Goal: Find specific page/section: Find specific page/section

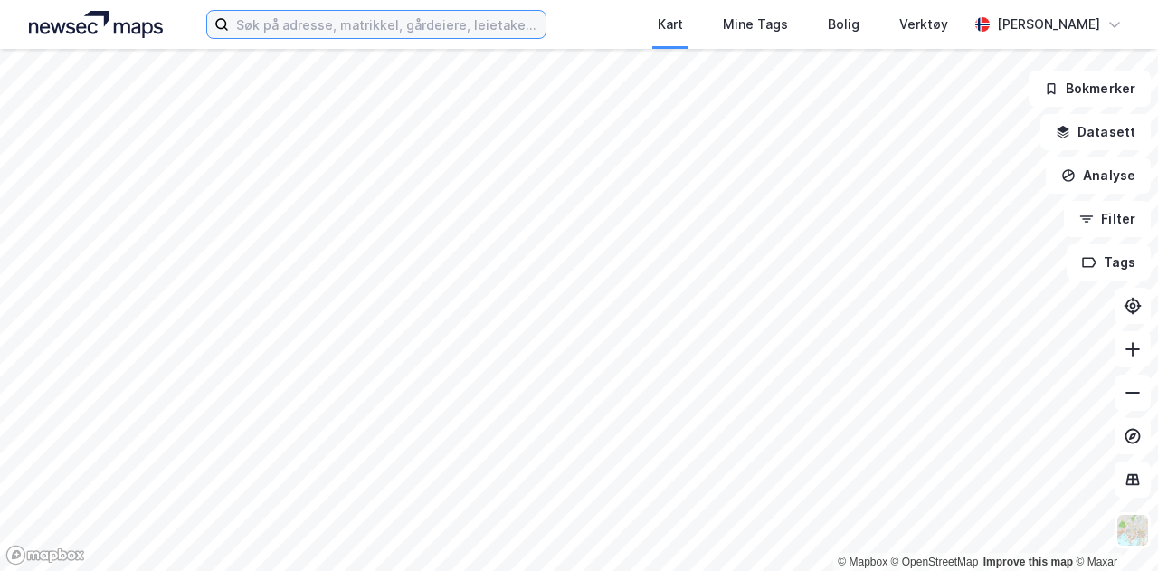
click at [252, 23] on input at bounding box center [387, 24] width 317 height 27
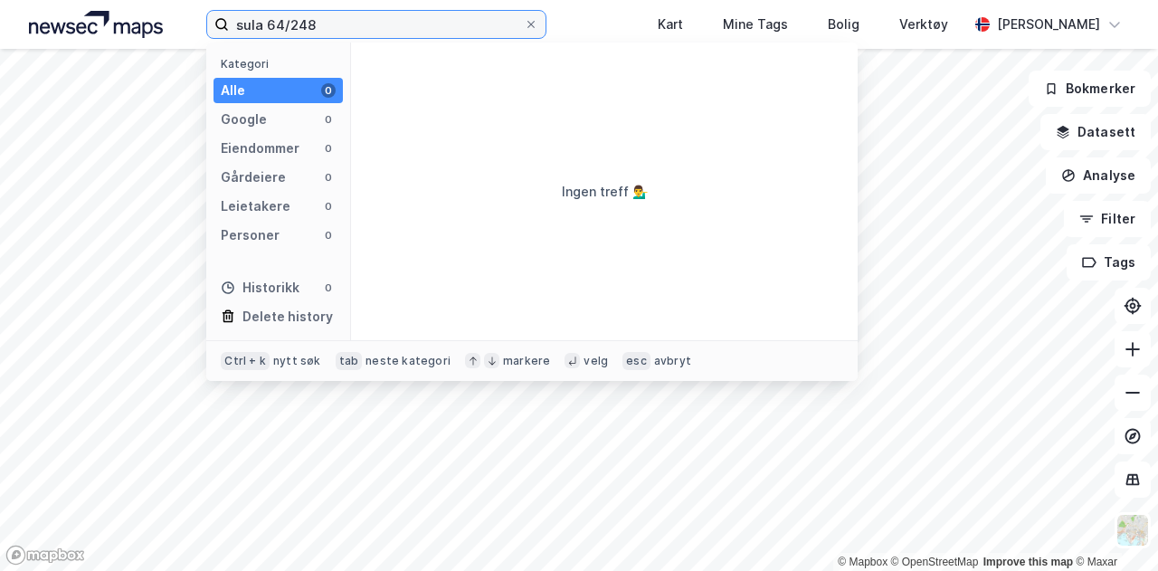
drag, startPoint x: 268, startPoint y: 24, endPoint x: 128, endPoint y: 30, distance: 139.5
click at [128, 30] on div "sula 64/248 Kategori Alle 0 Google 0 Eiendommer 0 Gårdeiere 0 Leietakere 0 Pers…" at bounding box center [579, 24] width 1158 height 49
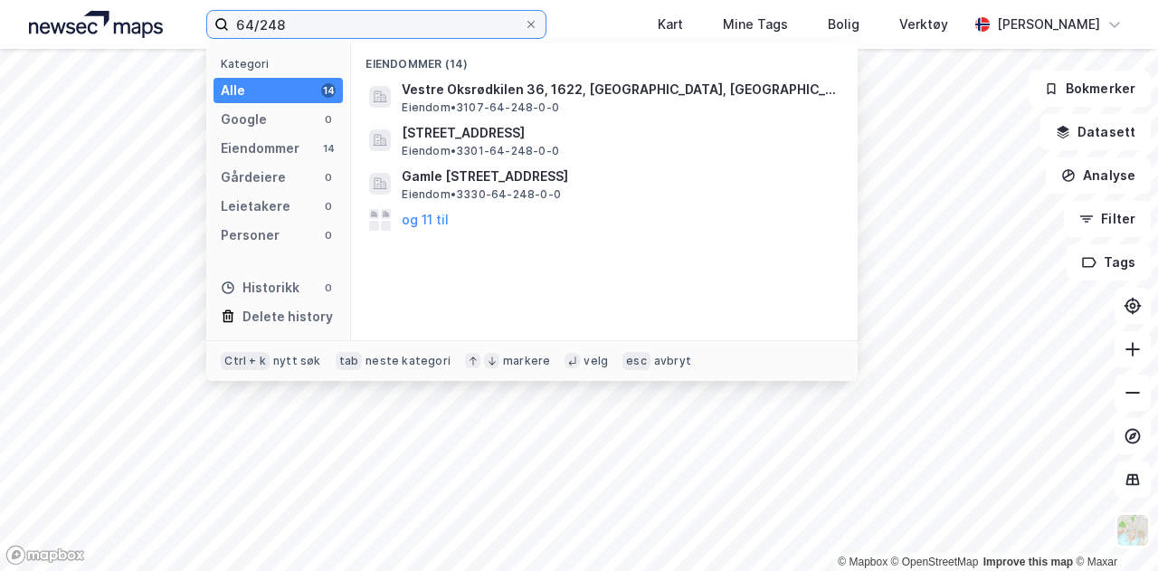
click at [330, 33] on input "64/248" at bounding box center [376, 24] width 295 height 27
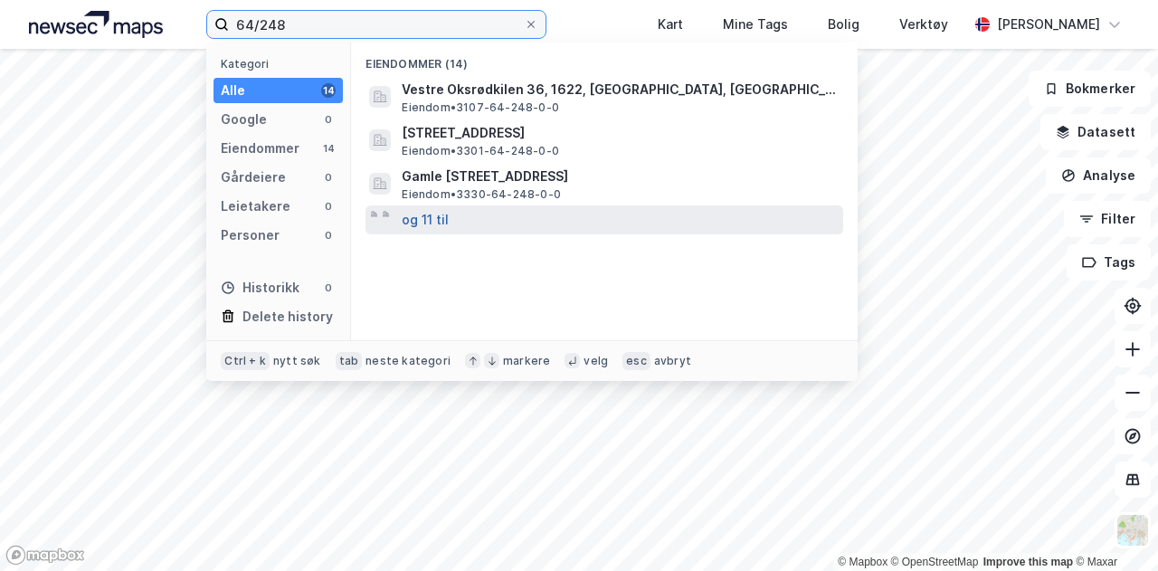
type input "64/248"
click at [435, 222] on button "og 11 til" at bounding box center [425, 220] width 47 height 22
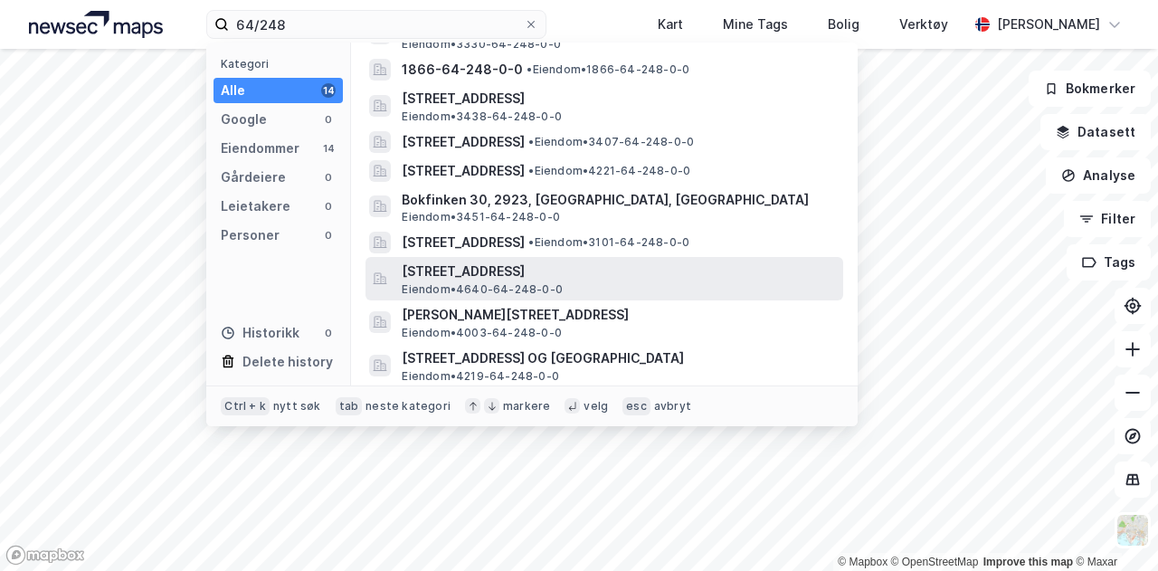
scroll to position [224, 0]
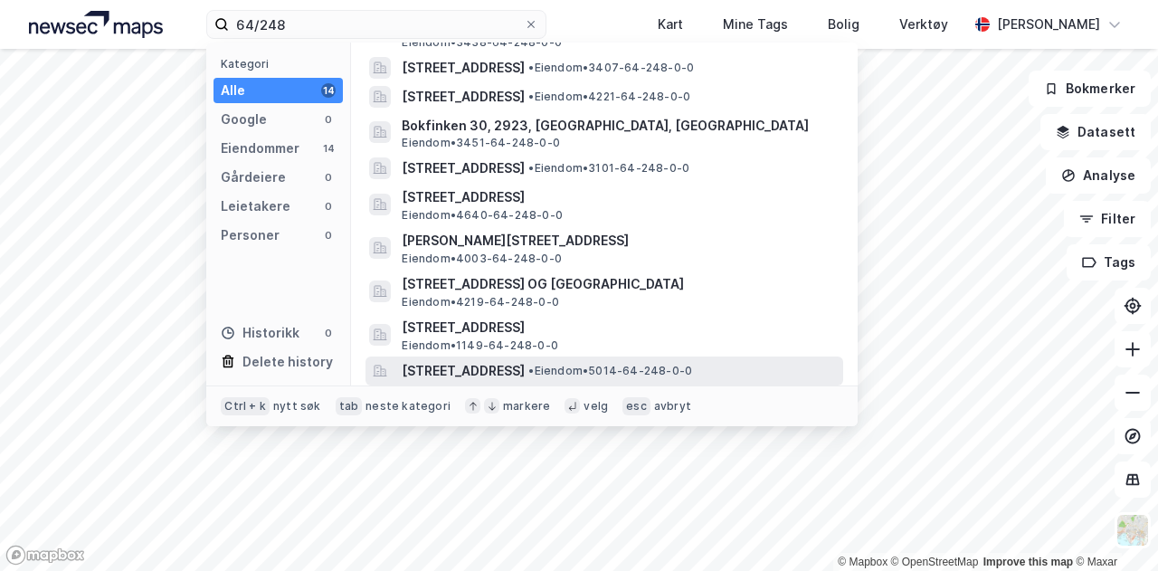
click at [525, 368] on span "[STREET_ADDRESS]" at bounding box center [463, 371] width 123 height 22
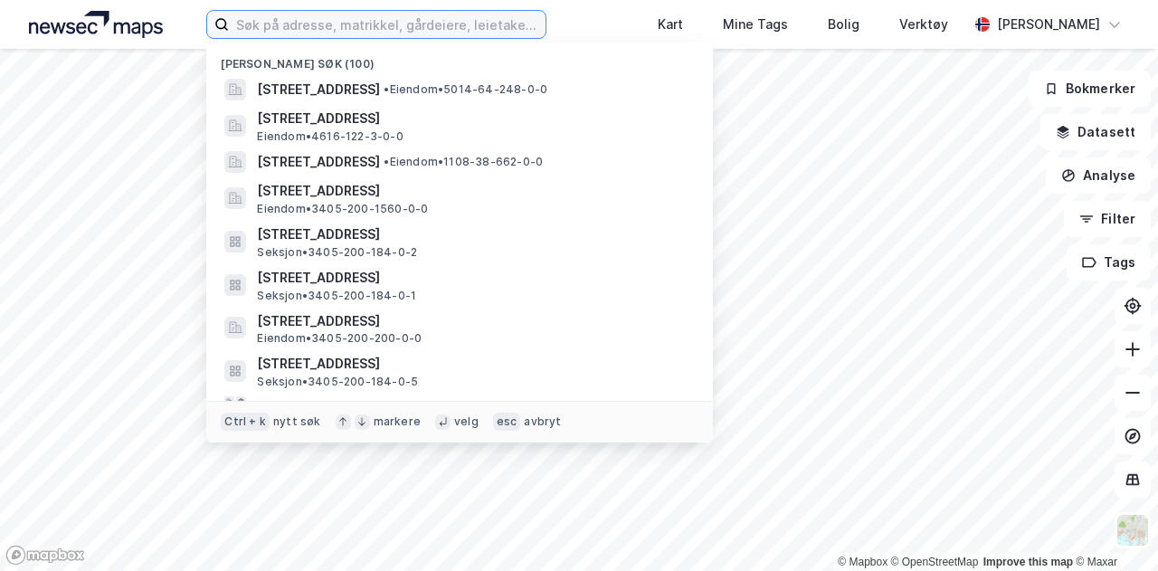
click at [255, 24] on input at bounding box center [387, 24] width 317 height 27
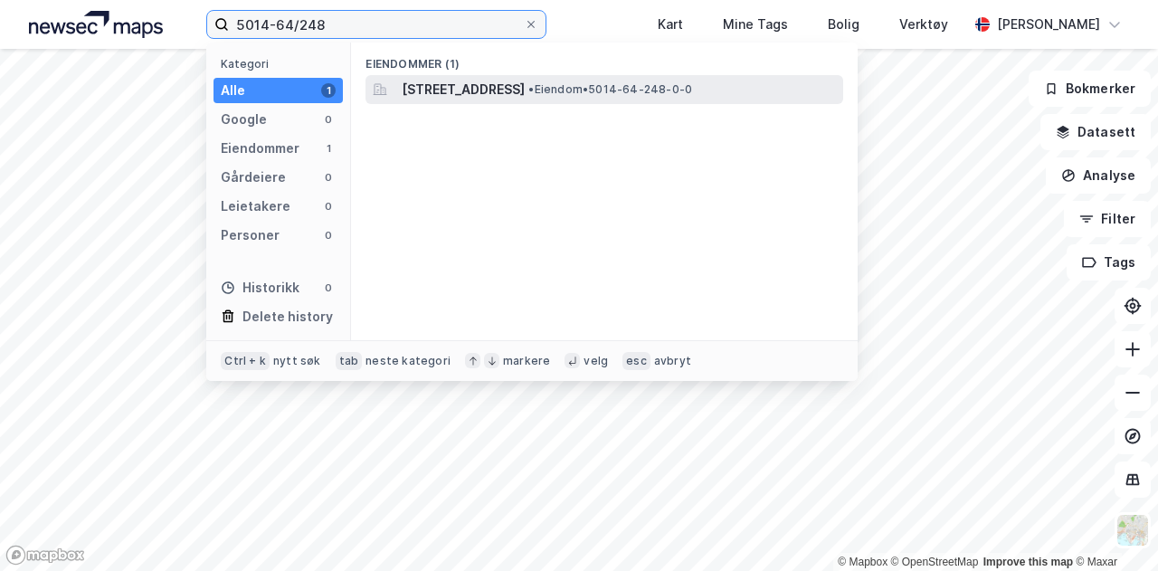
type input "5014-64/248"
click at [463, 83] on span "[STREET_ADDRESS]" at bounding box center [463, 90] width 123 height 22
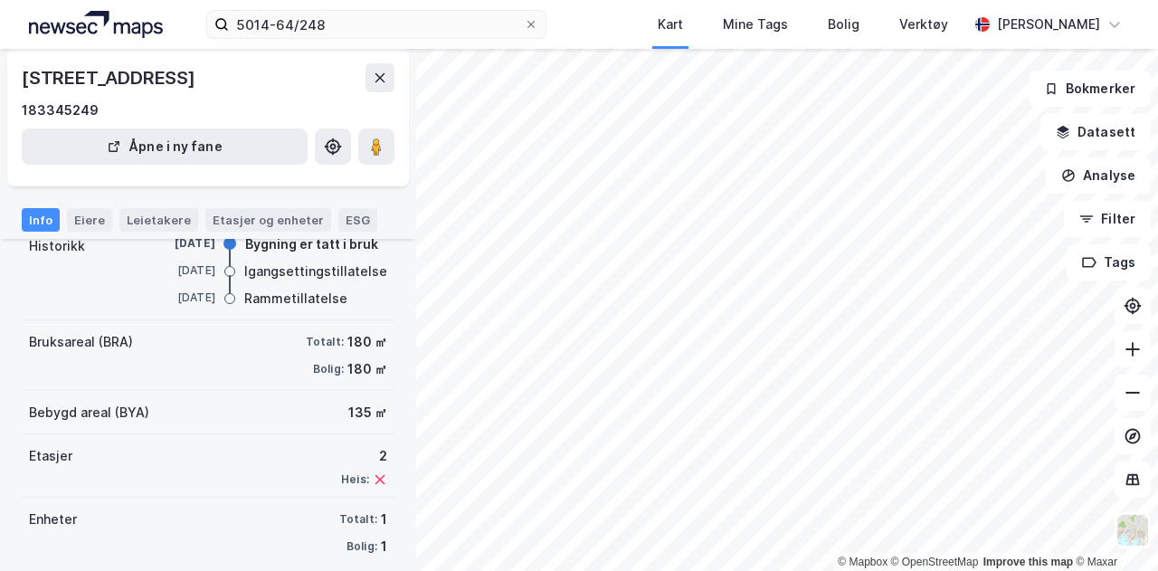
scroll to position [207, 0]
